Goal: Find specific page/section: Find specific page/section

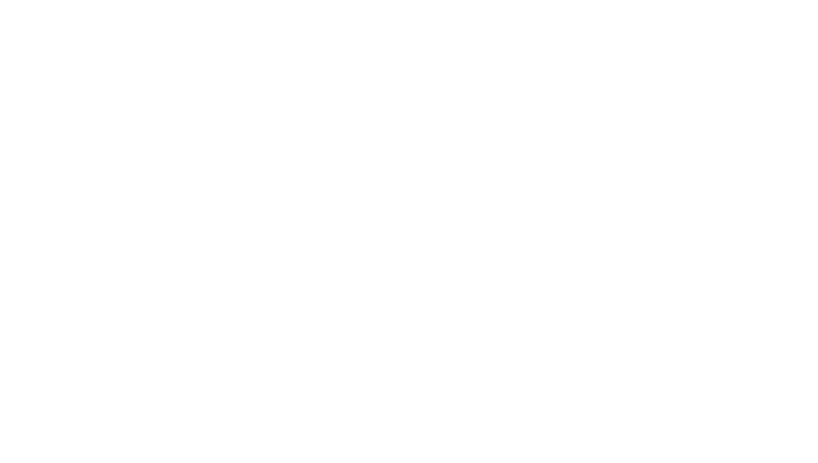
click at [87, 0] on html at bounding box center [409, 0] width 818 height 0
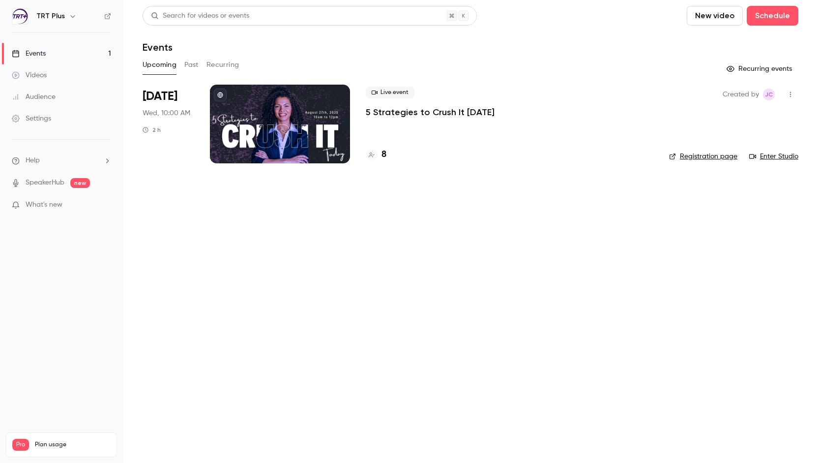
click at [301, 106] on div at bounding box center [280, 124] width 140 height 79
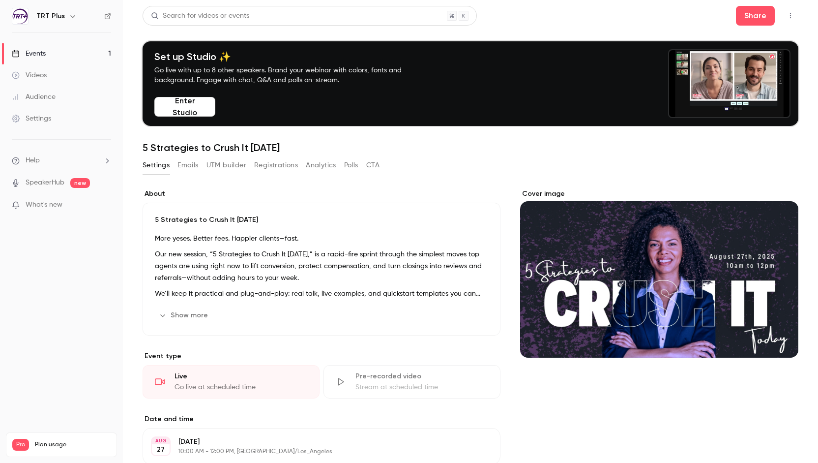
scroll to position [7, 0]
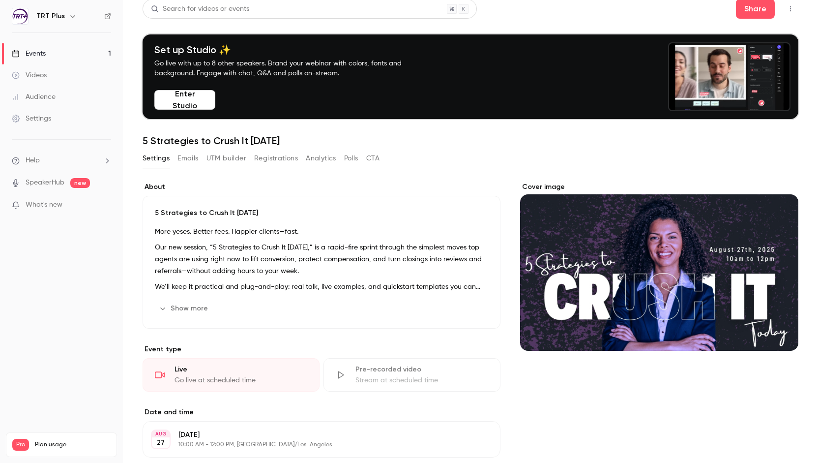
click at [178, 109] on button "Enter Studio" at bounding box center [184, 100] width 61 height 20
